Goal: Information Seeking & Learning: Learn about a topic

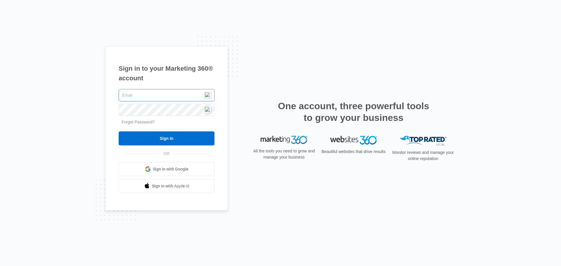
click at [136, 95] on input "text" at bounding box center [167, 95] width 96 height 12
click at [169, 97] on input "text" at bounding box center [167, 95] width 96 height 12
type input "[EMAIL_ADDRESS][DOMAIN_NAME]"
click at [211, 108] on img at bounding box center [208, 110] width 7 height 7
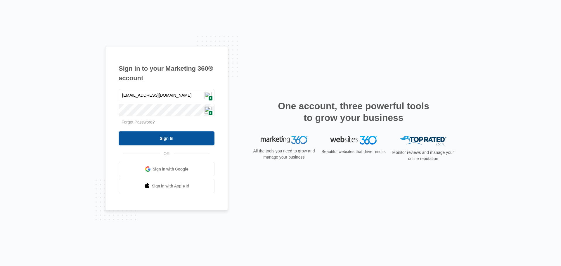
click at [173, 139] on input "Sign In" at bounding box center [167, 139] width 96 height 14
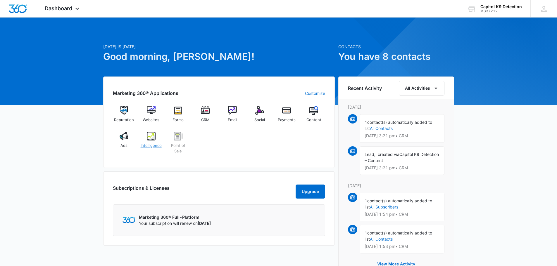
click at [155, 137] on img at bounding box center [151, 136] width 9 height 9
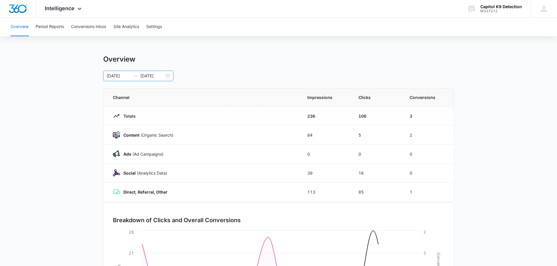
click at [146, 75] on input "[DATE]" at bounding box center [152, 76] width 24 height 6
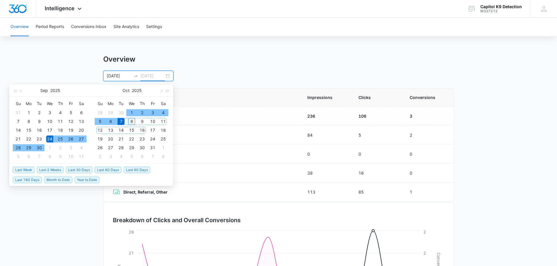
type input "[DATE]"
click at [132, 121] on div "8" at bounding box center [131, 121] width 7 height 7
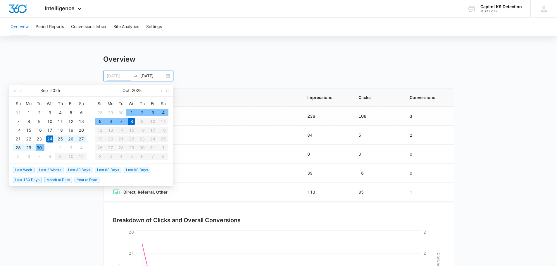
type input "[DATE]"
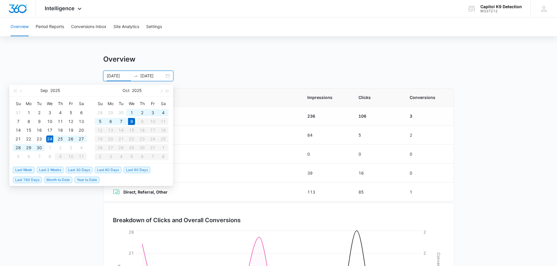
click at [75, 68] on main "Overview [DATE] [DATE] [DATE] Su Mo Tu We Th Fr Sa 31 1 2 3 4 5 6 7 8 9 10 11 1…" at bounding box center [278, 208] width 557 height 307
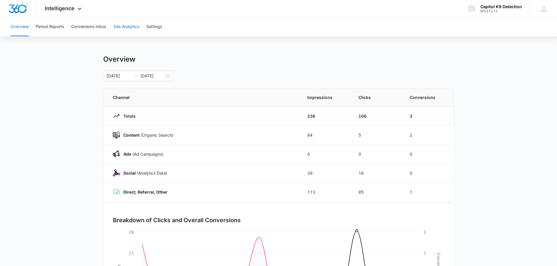
click at [119, 29] on button "Site Analytics" at bounding box center [126, 27] width 26 height 19
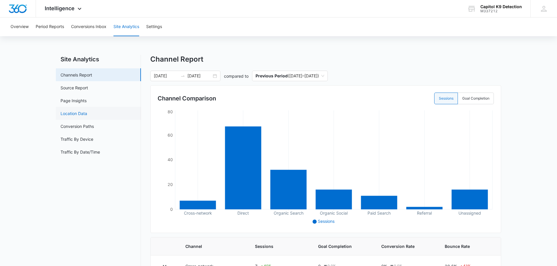
click at [83, 112] on link "Location Data" at bounding box center [73, 113] width 27 height 6
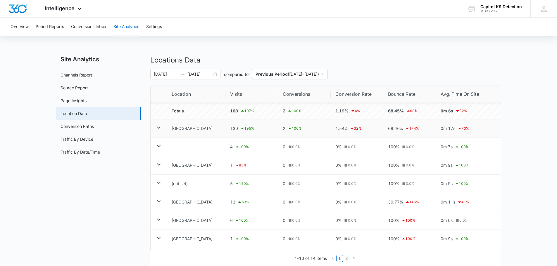
click at [157, 127] on icon at bounding box center [158, 127] width 7 height 7
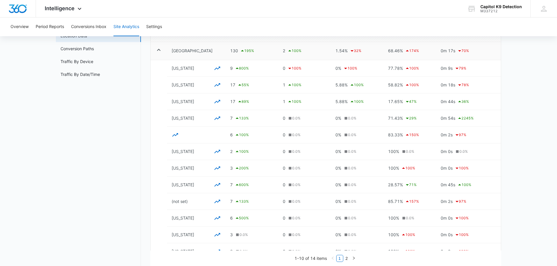
scroll to position [88, 0]
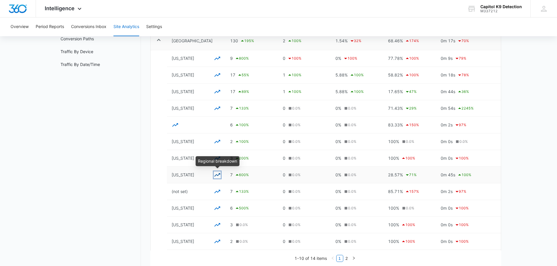
click at [217, 173] on icon "button" at bounding box center [217, 175] width 7 height 7
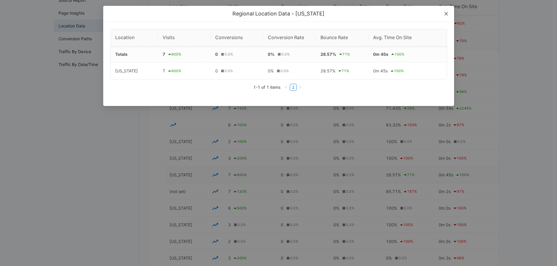
click at [445, 12] on icon "close" at bounding box center [446, 13] width 5 height 5
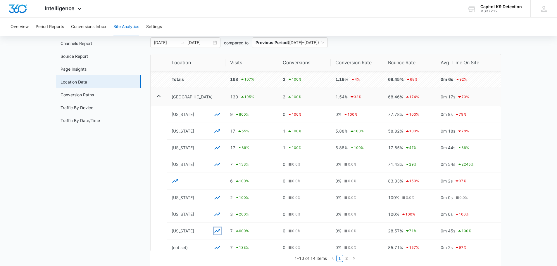
scroll to position [29, 0]
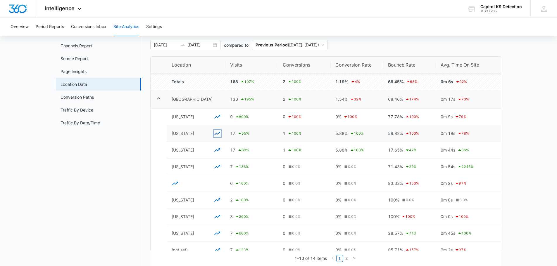
click at [217, 133] on icon "button" at bounding box center [217, 134] width 6 height 4
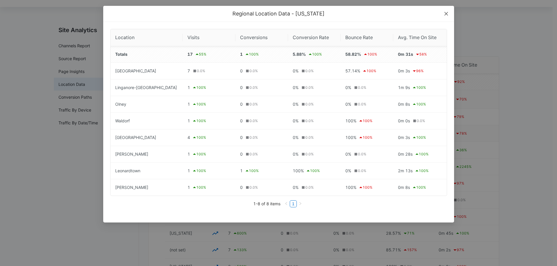
click at [444, 14] on icon "close" at bounding box center [446, 13] width 5 height 5
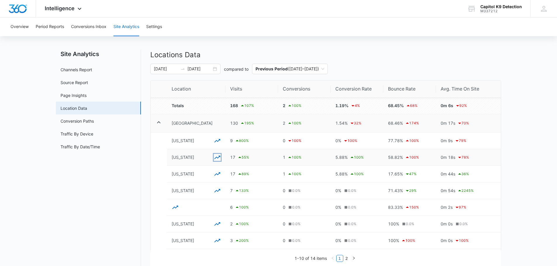
scroll to position [0, 0]
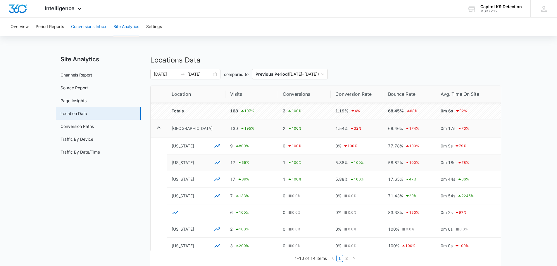
click at [98, 28] on button "Conversions Inbox" at bounding box center [88, 27] width 35 height 19
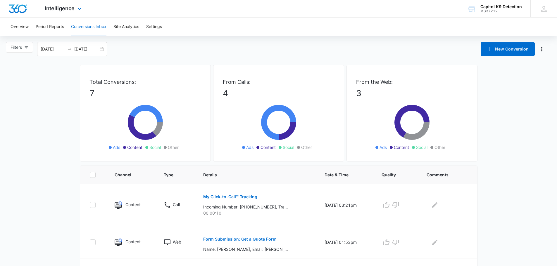
click at [74, 10] on div "Intelligence Apps Reputation Websites Forms CRM Email Social Payments POS Conte…" at bounding box center [64, 8] width 56 height 17
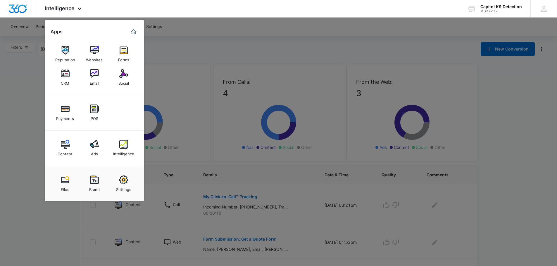
click at [66, 147] on img at bounding box center [65, 144] width 9 height 9
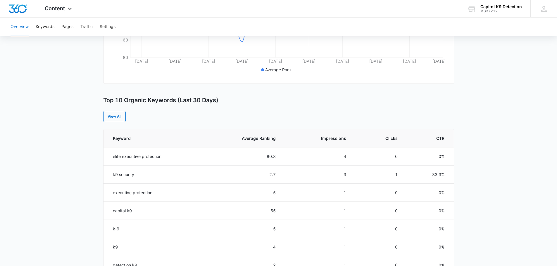
scroll to position [175, 0]
click at [119, 116] on link "View All" at bounding box center [114, 115] width 23 height 11
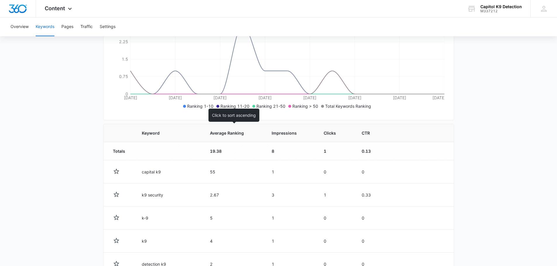
click at [225, 134] on span "Average Ranking" at bounding box center [229, 133] width 39 height 6
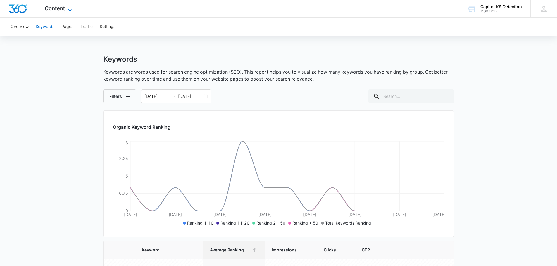
click at [68, 7] on icon at bounding box center [69, 10] width 7 height 7
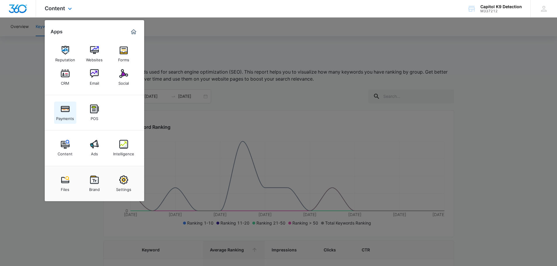
click at [67, 116] on div "Payments" at bounding box center [65, 117] width 18 height 8
